Goal: Task Accomplishment & Management: Manage account settings

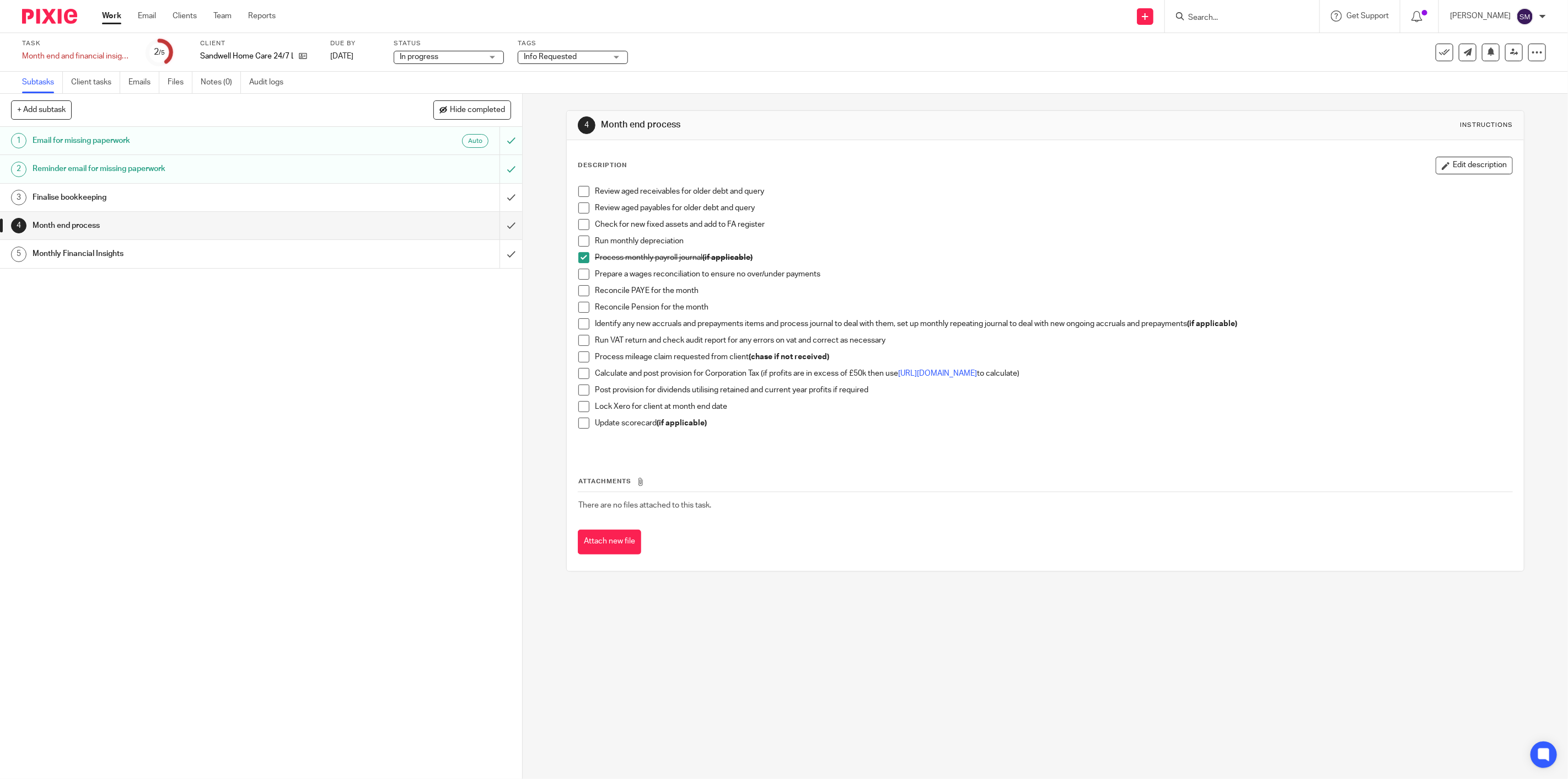
click at [113, 19] on link "Work" at bounding box center [112, 16] width 19 height 11
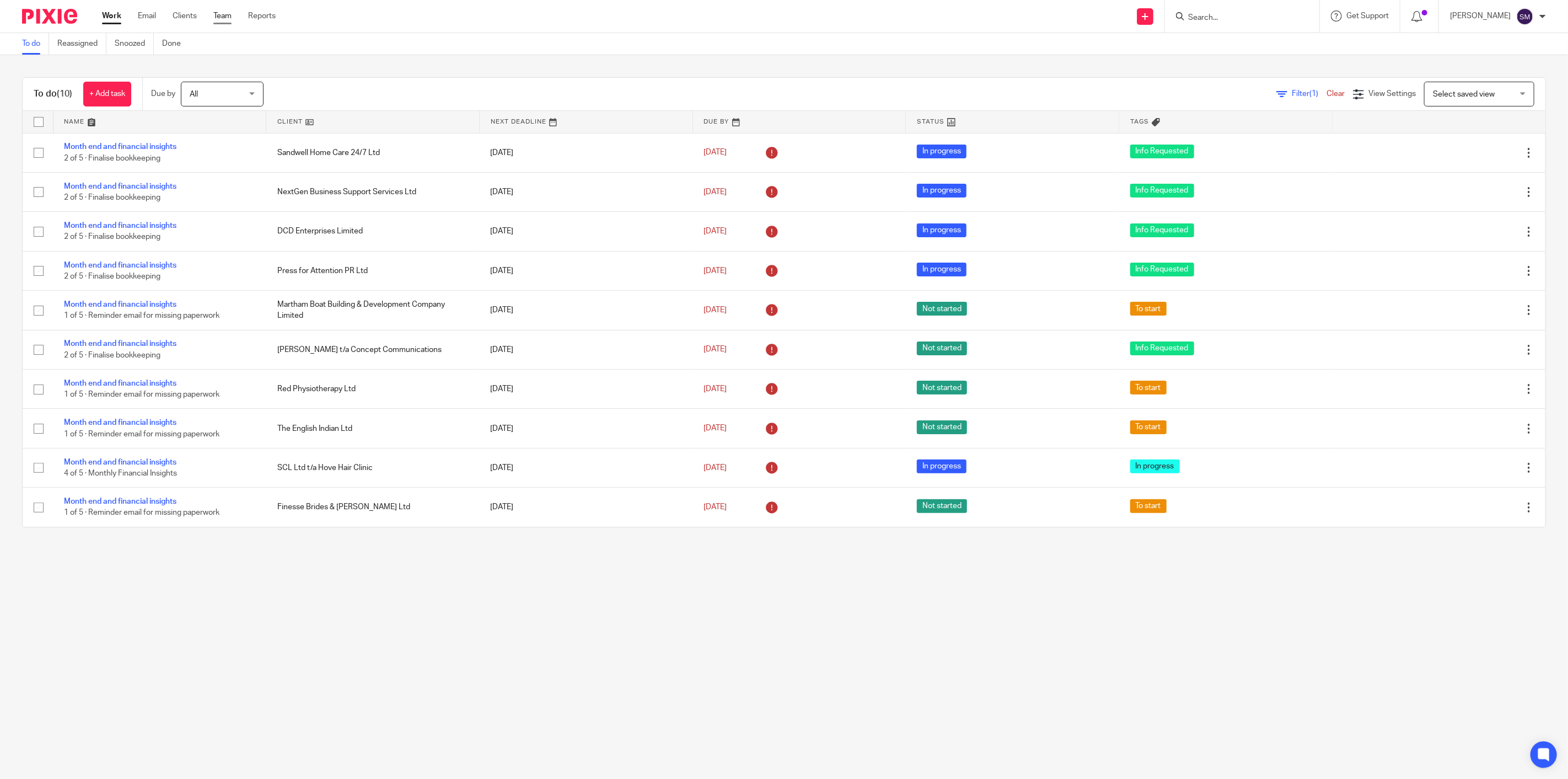
click at [214, 16] on link "Team" at bounding box center [223, 16] width 18 height 11
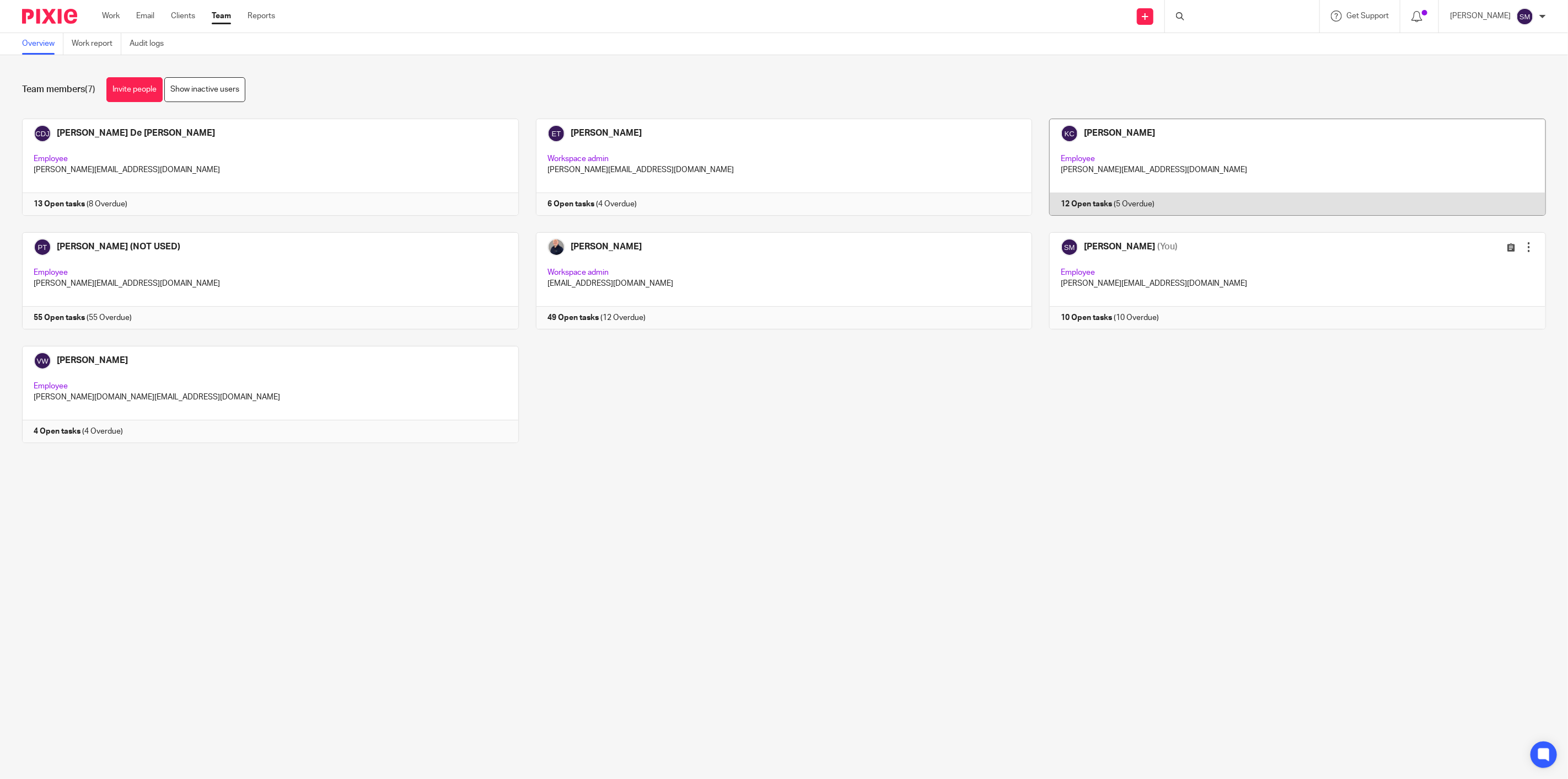
click at [1080, 199] on link at bounding box center [1289, 167] width 514 height 97
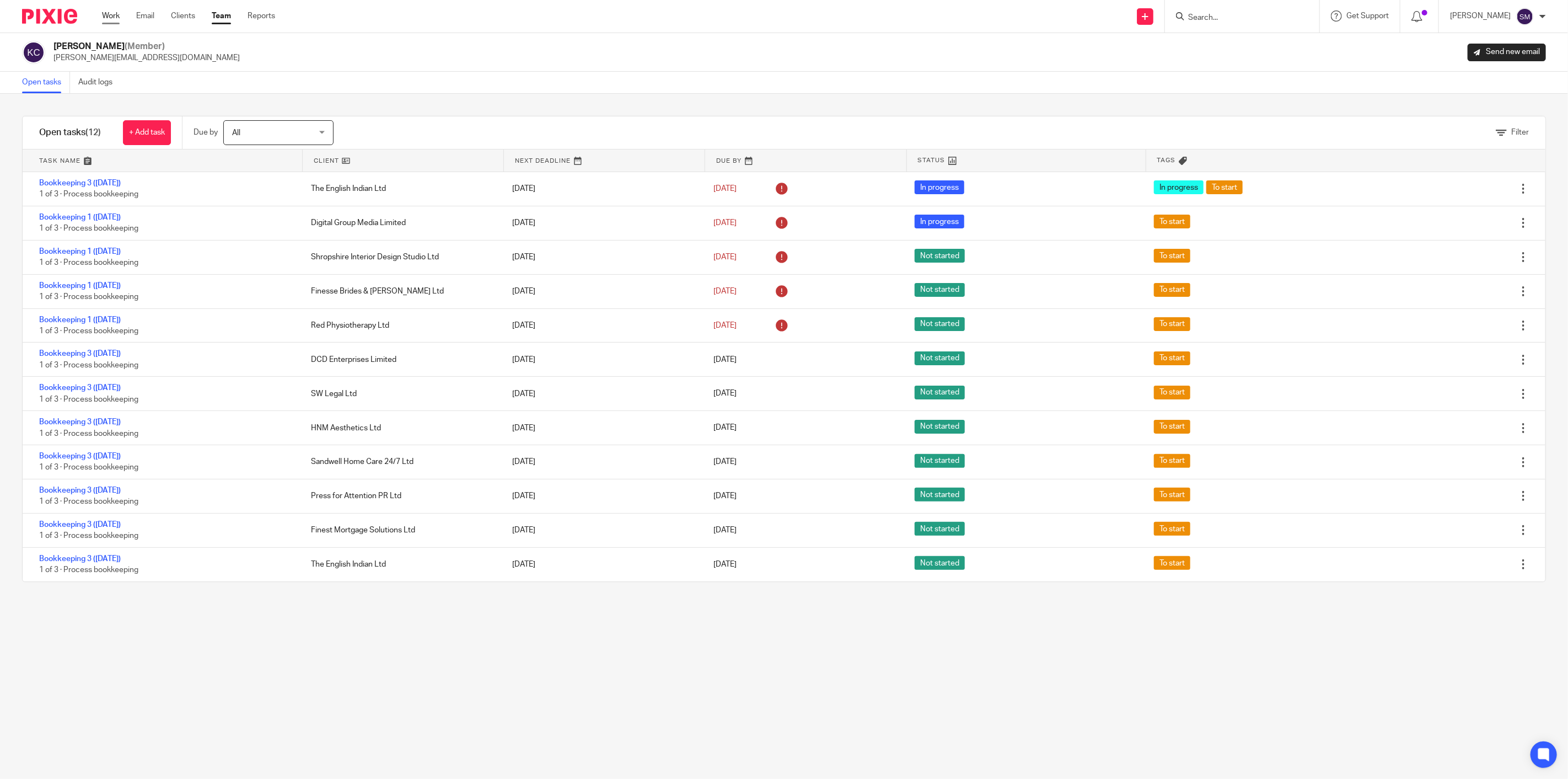
click at [114, 14] on link "Work" at bounding box center [111, 16] width 18 height 11
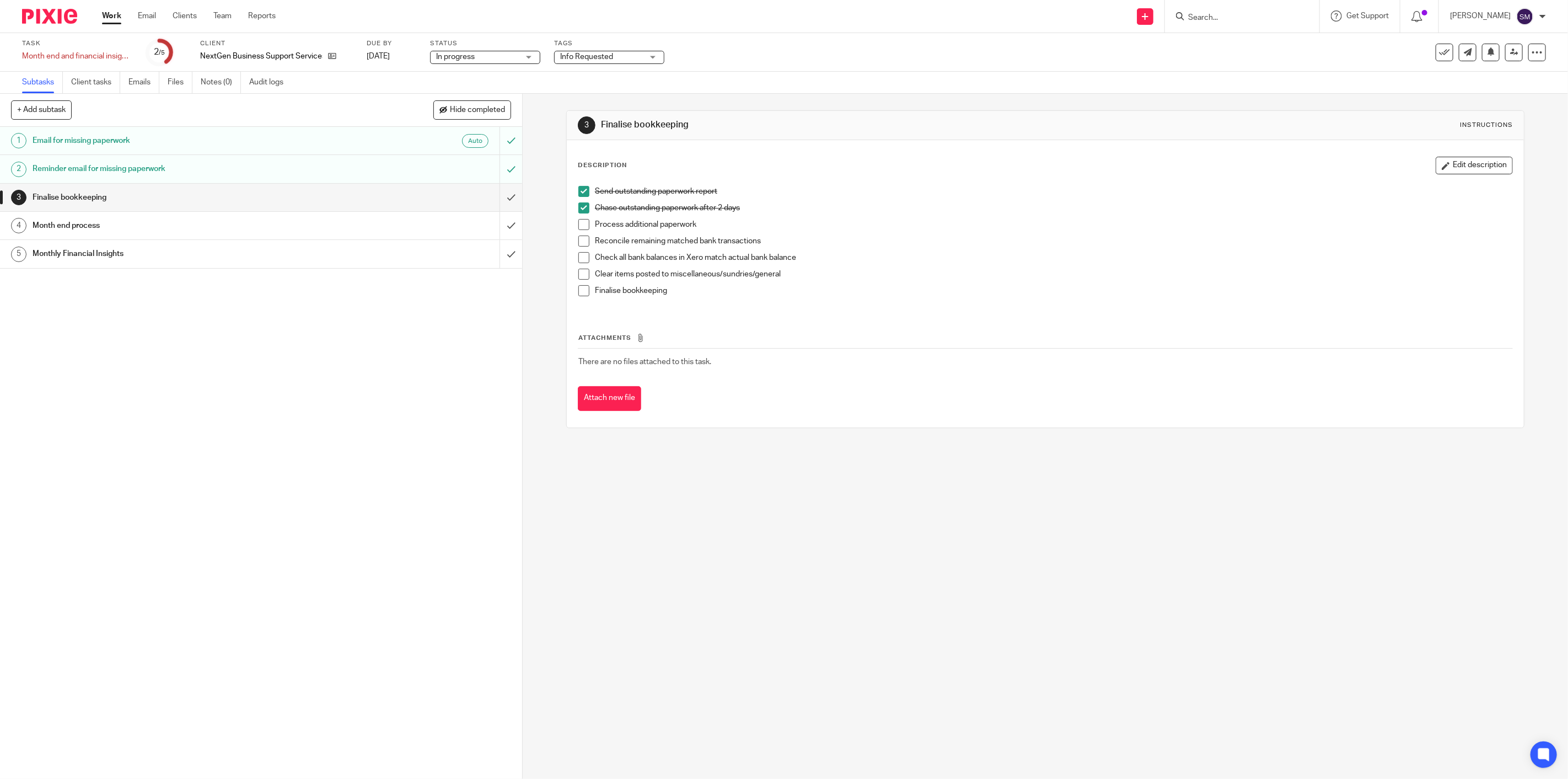
click at [64, 228] on h1 "Month end process" at bounding box center [184, 225] width 304 height 16
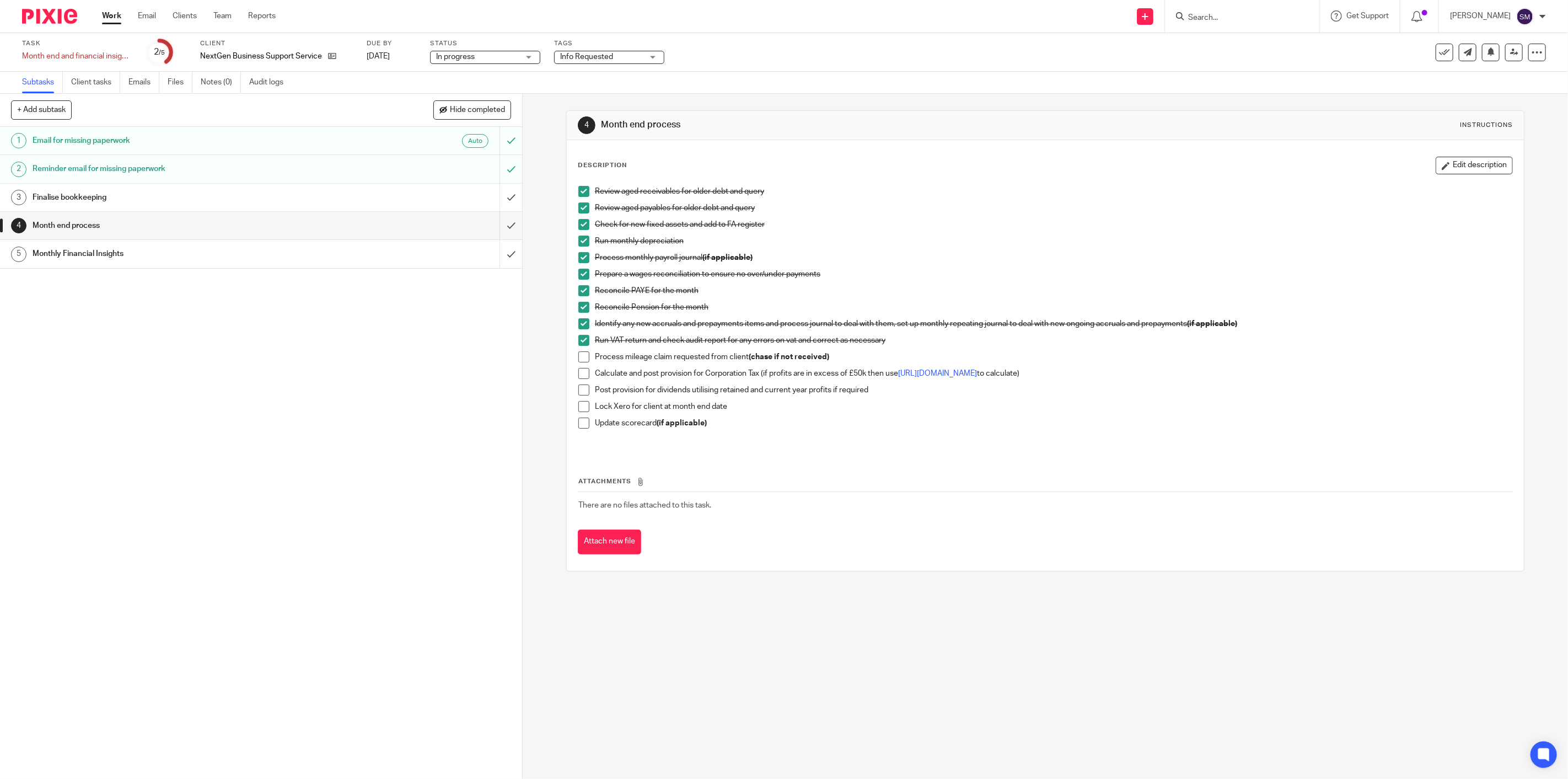
click at [578, 374] on span at bounding box center [584, 373] width 11 height 11
click at [582, 390] on span at bounding box center [584, 390] width 11 height 11
click at [500, 225] on input "submit" at bounding box center [261, 225] width 522 height 27
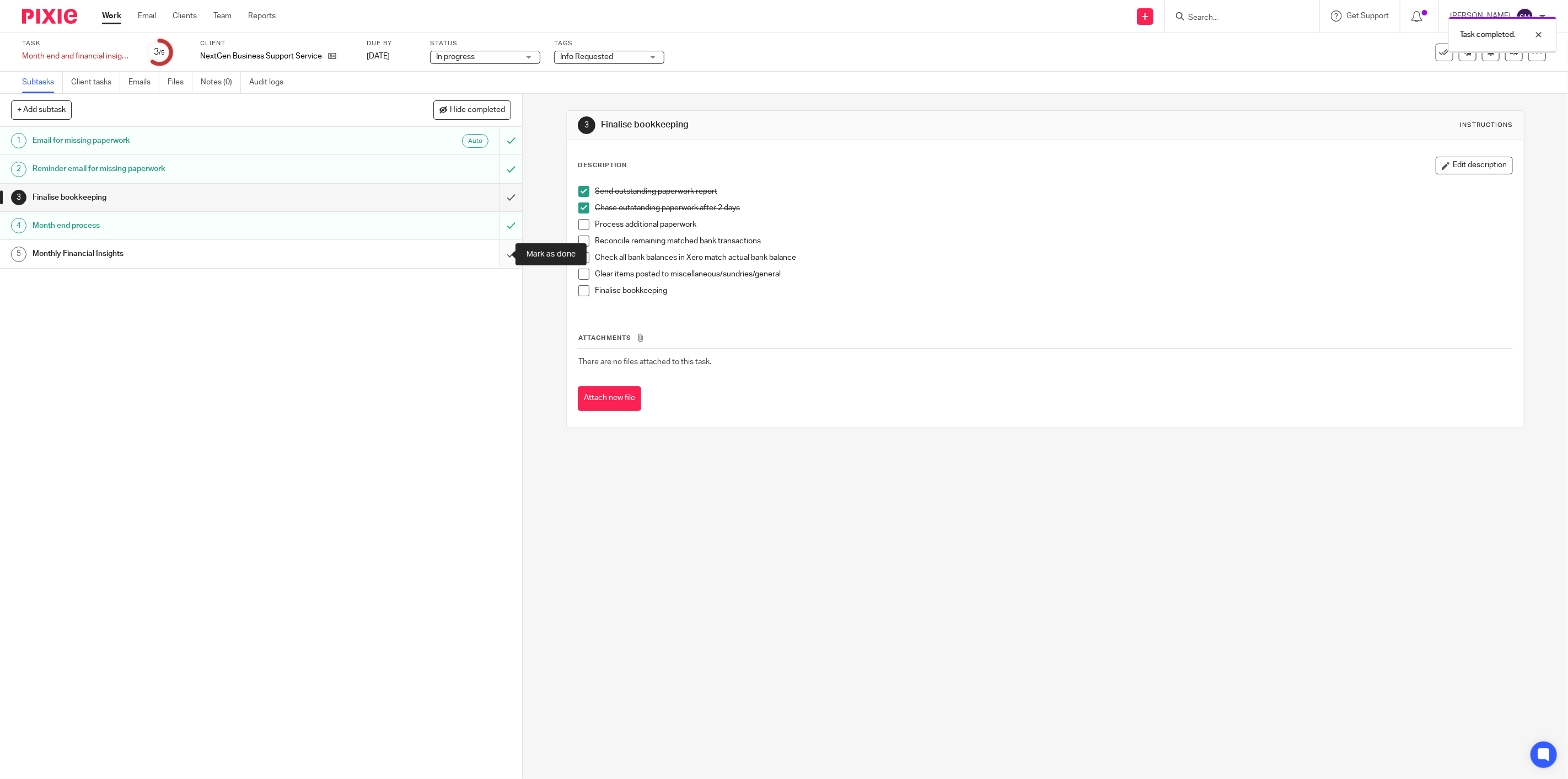
click at [495, 256] on input "submit" at bounding box center [261, 253] width 522 height 27
click at [1522, 113] on div "3 Finalise bookkeeping Instructions Description Edit description Send outstandi…" at bounding box center [1045, 436] width 1045 height 685
click at [1439, 56] on icon at bounding box center [1444, 52] width 11 height 11
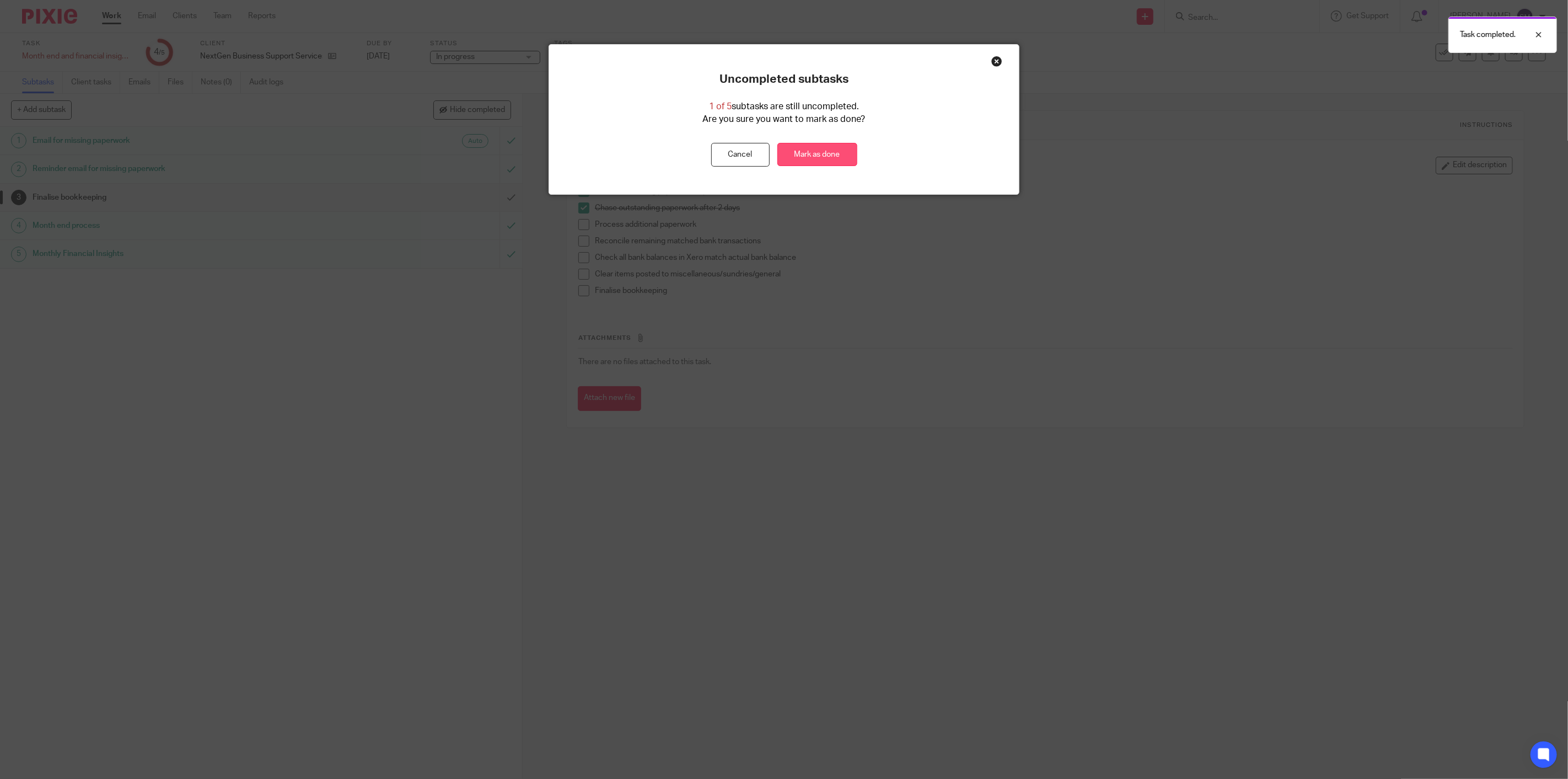
click at [788, 151] on link "Mark as done" at bounding box center [817, 155] width 80 height 24
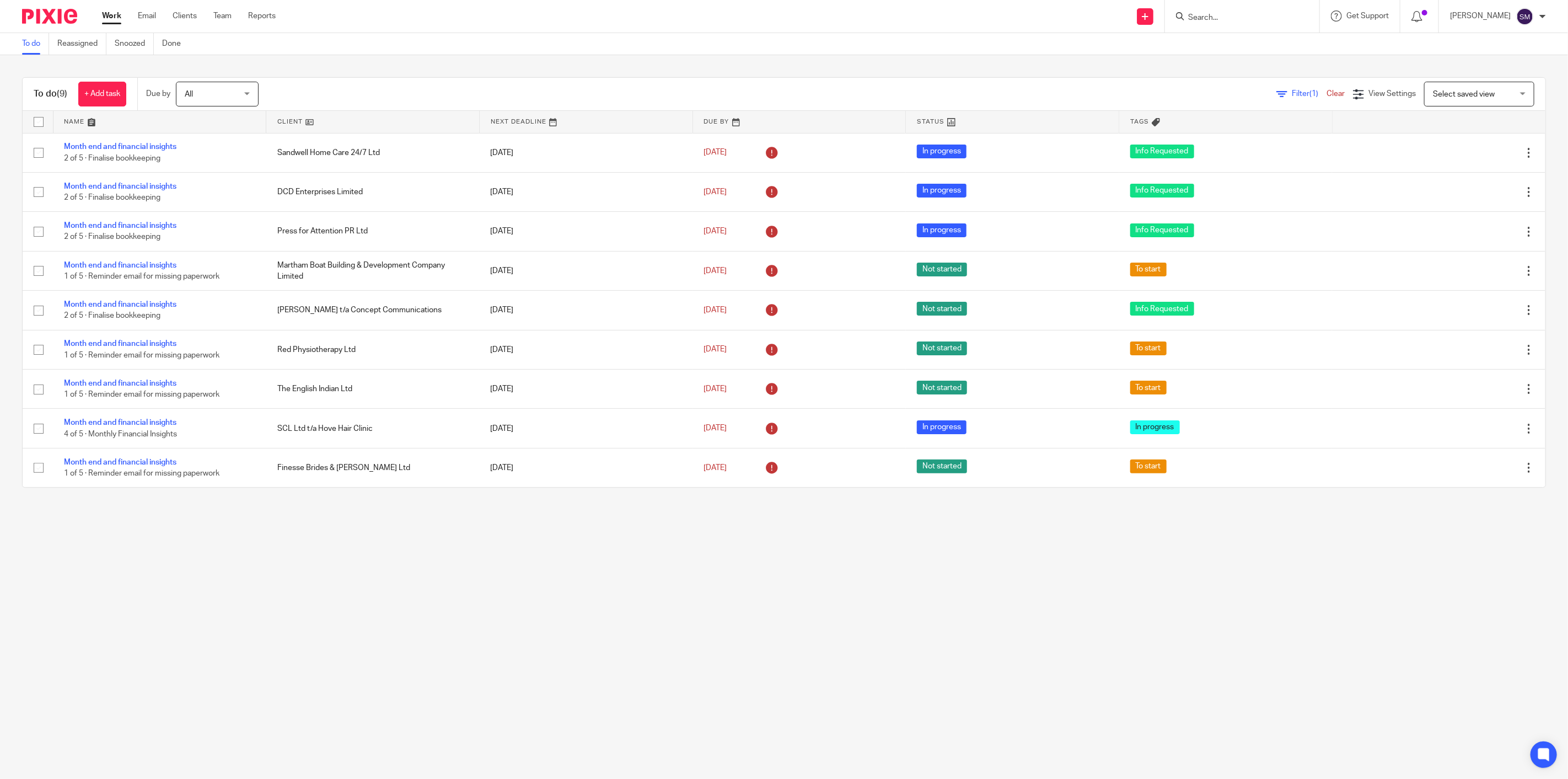
click at [1097, 598] on main "To do Reassigned Snoozed Done To do (9) + Add task Due by All All [DATE] [DATE]…" at bounding box center [784, 389] width 1568 height 779
